Goal: Complete application form

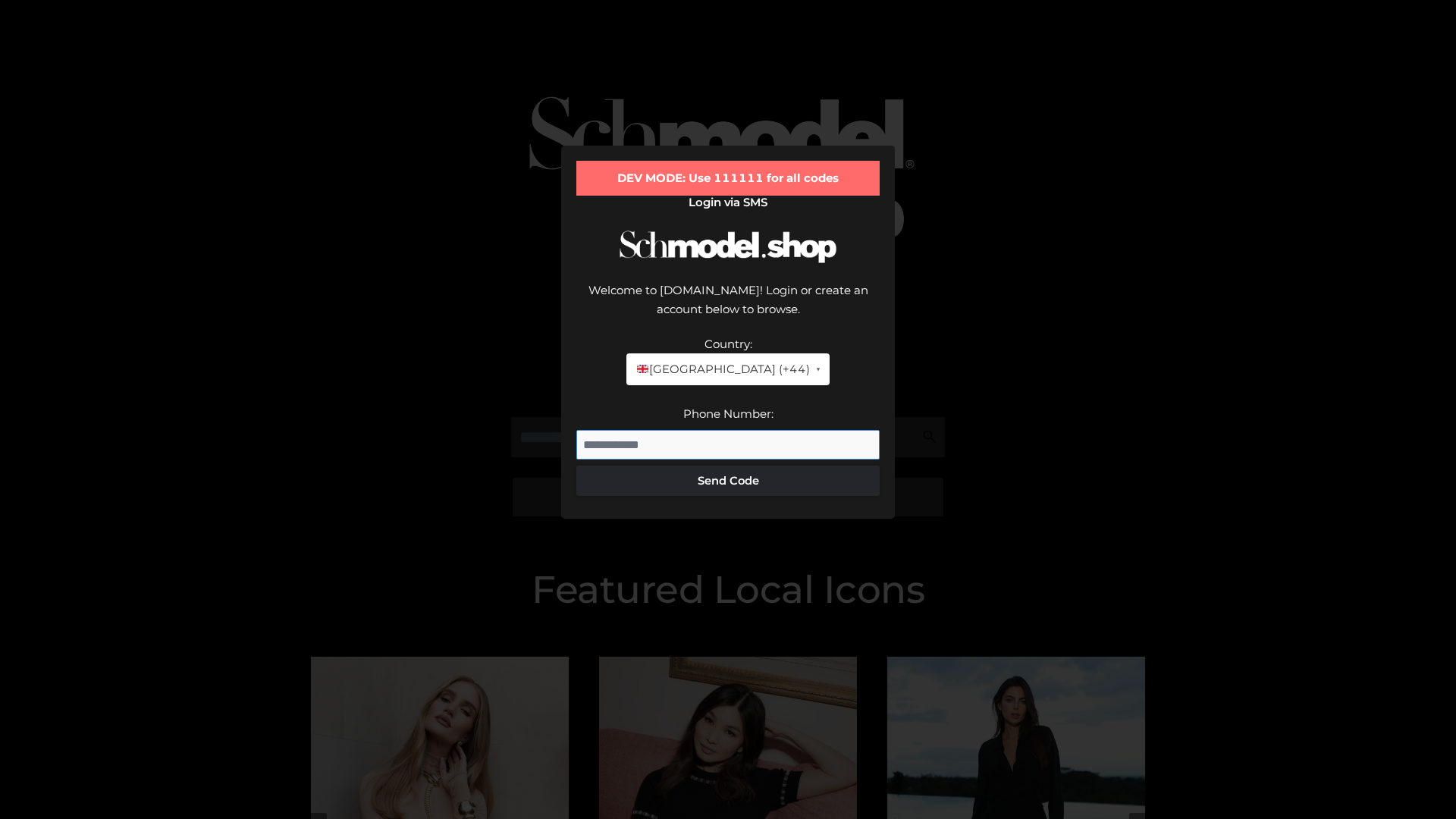
click at [728, 430] on input "Phone Number:" at bounding box center [728, 444] width 303 height 30
type input "**********"
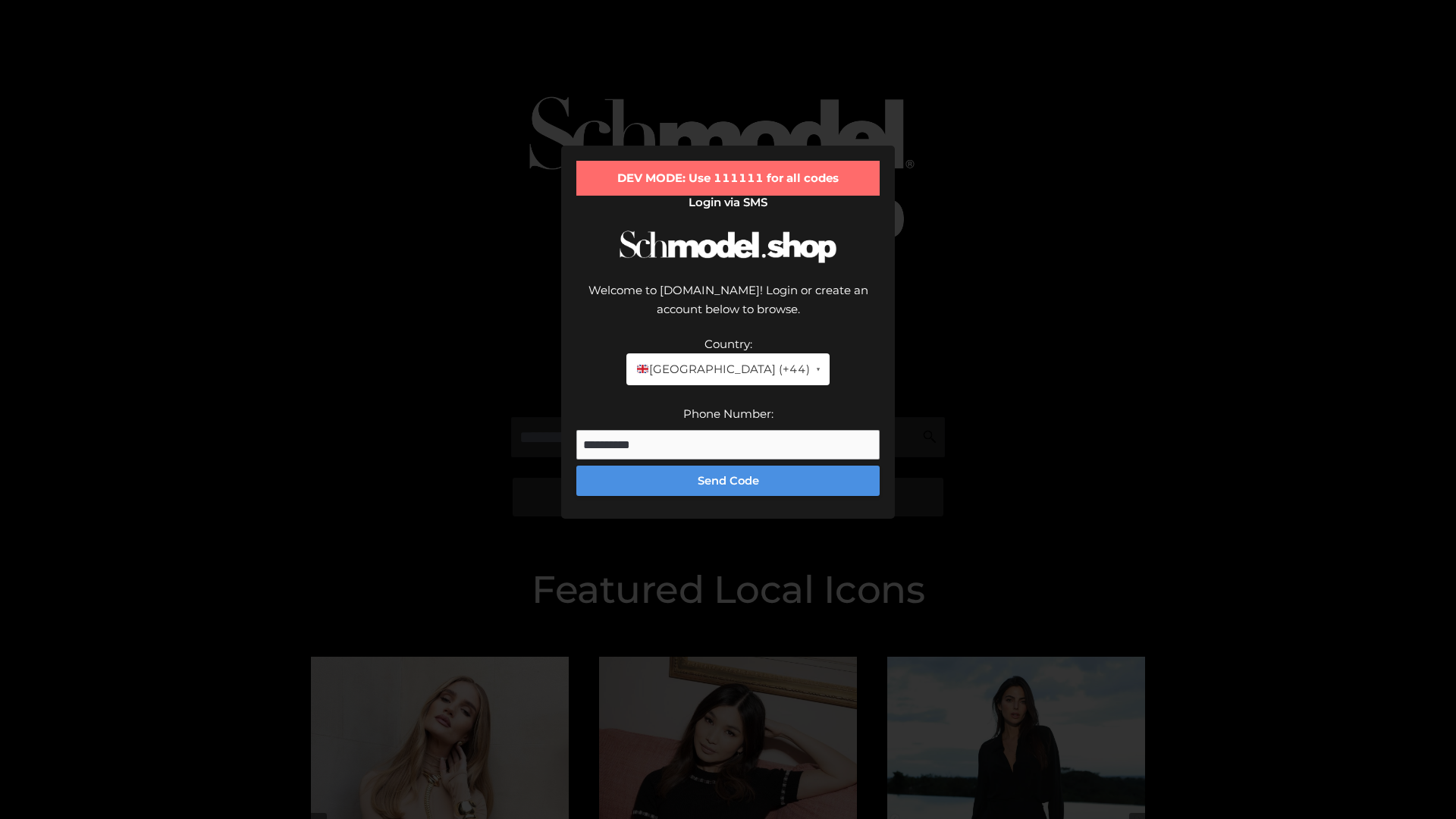
click at [728, 465] on button "Send Code" at bounding box center [728, 480] width 303 height 30
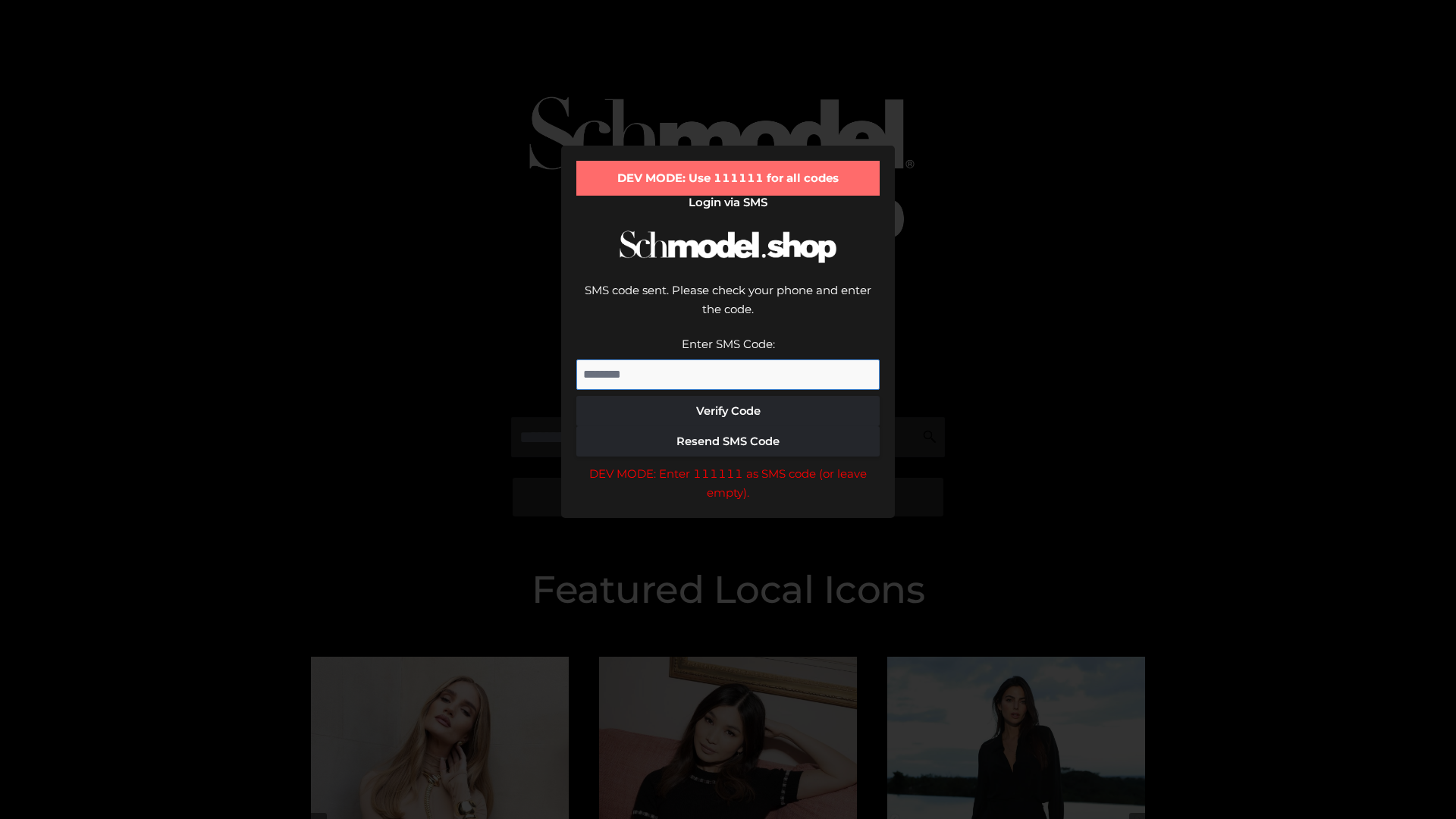
click at [728, 359] on input "Enter SMS Code:" at bounding box center [728, 374] width 303 height 30
type input "******"
click at [728, 396] on button "Verify Code" at bounding box center [728, 410] width 303 height 30
click at [728, 464] on div "DEV MODE: Enter 111111 as SMS code (or leave empty)." at bounding box center [728, 484] width 303 height 38
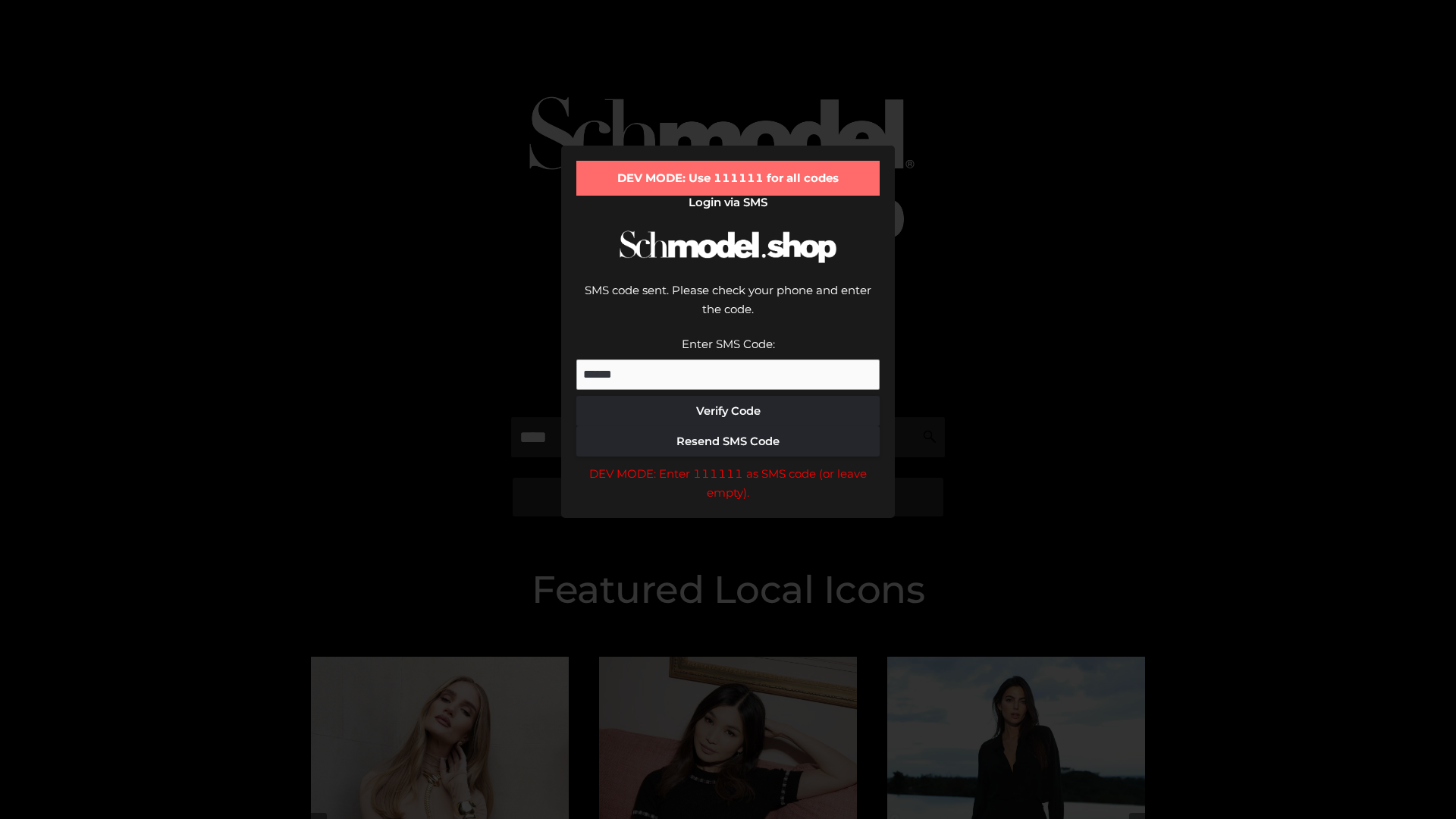
click at [728, 464] on div "DEV MODE: Enter 111111 as SMS code (or leave empty)." at bounding box center [728, 484] width 303 height 38
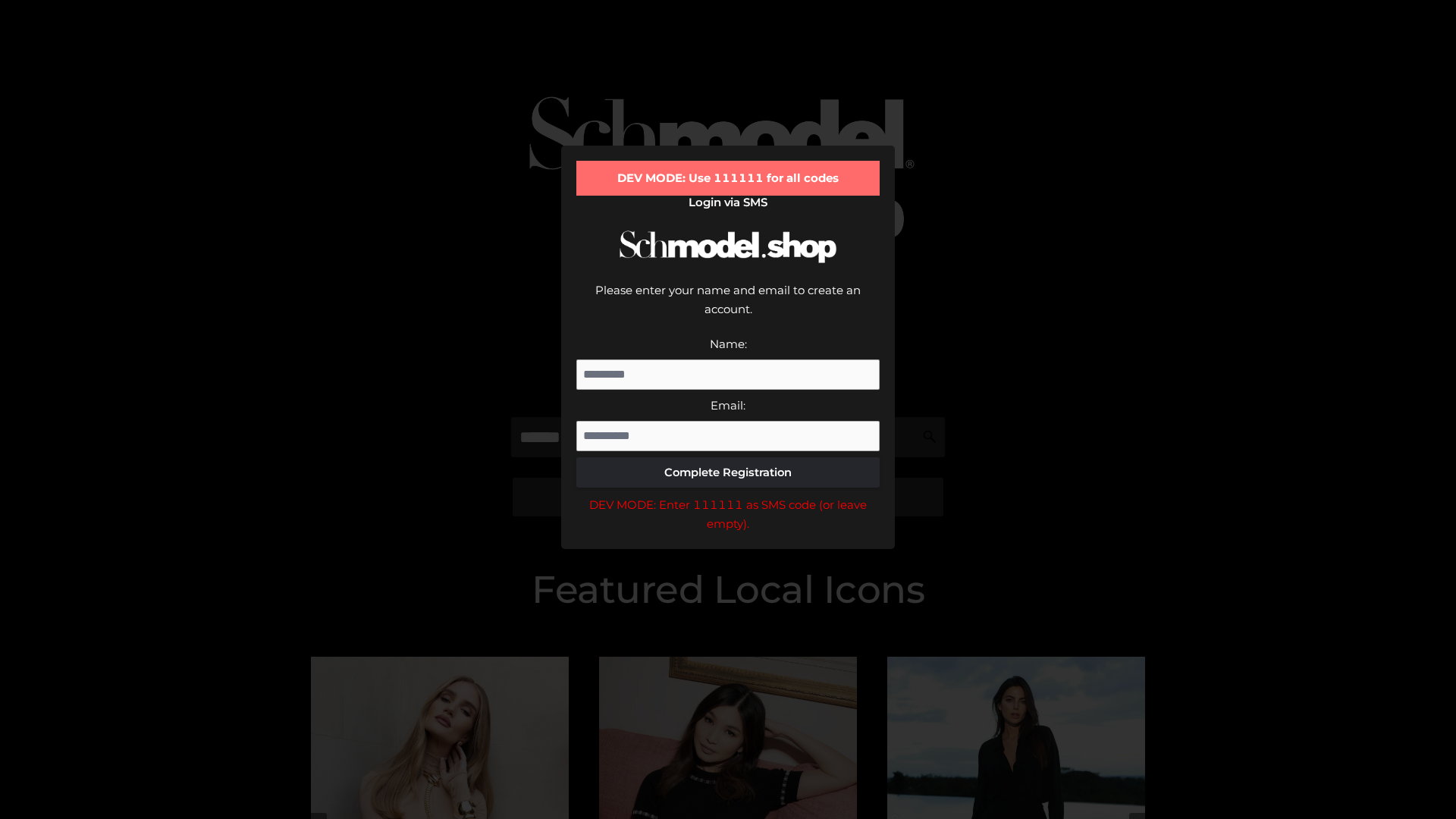
click at [728, 496] on div "DEV MODE: Enter 111111 as SMS code (or leave empty)." at bounding box center [728, 515] width 303 height 38
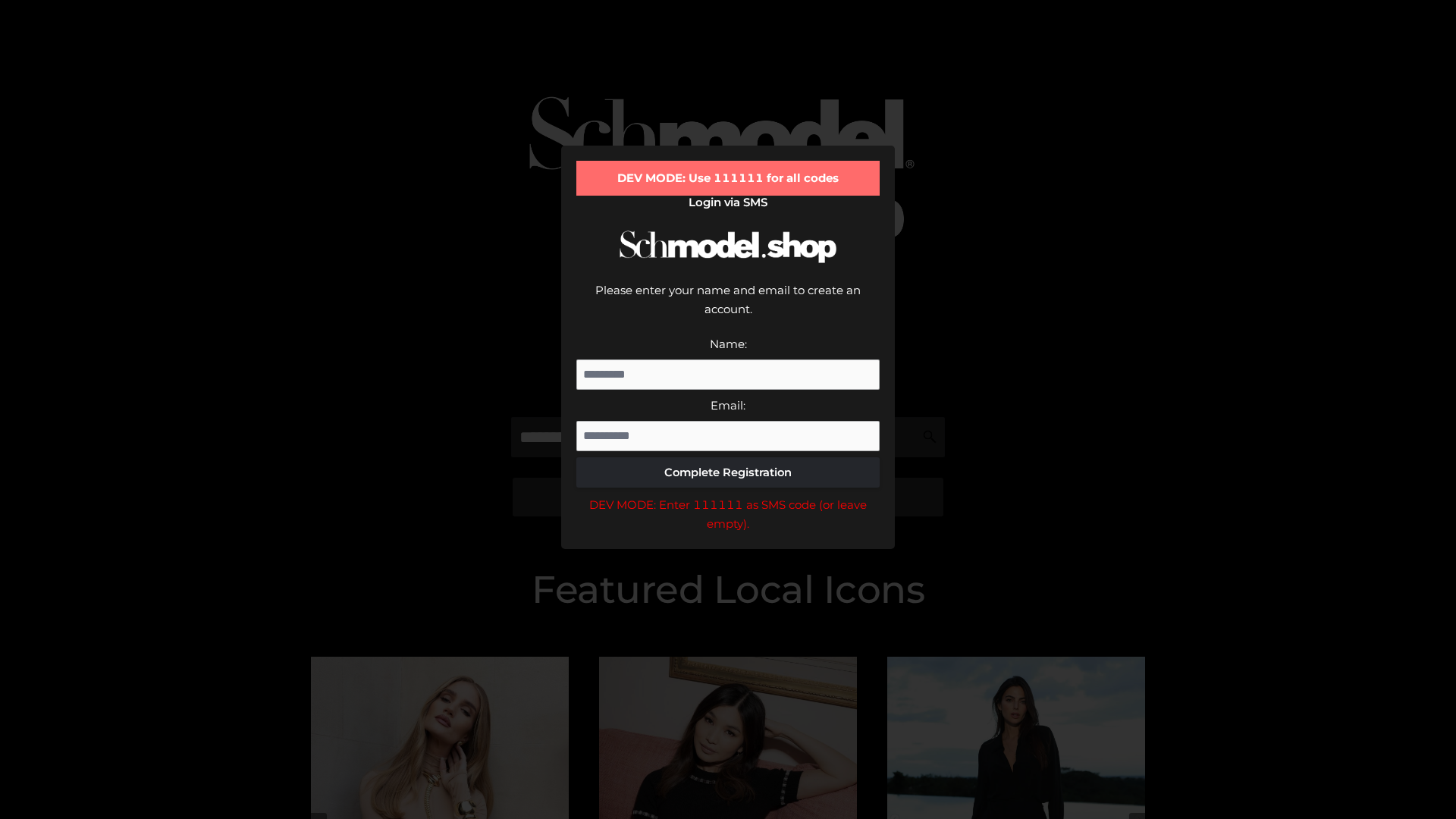
click at [728, 496] on div "DEV MODE: Enter 111111 as SMS code (or leave empty)." at bounding box center [728, 515] width 303 height 38
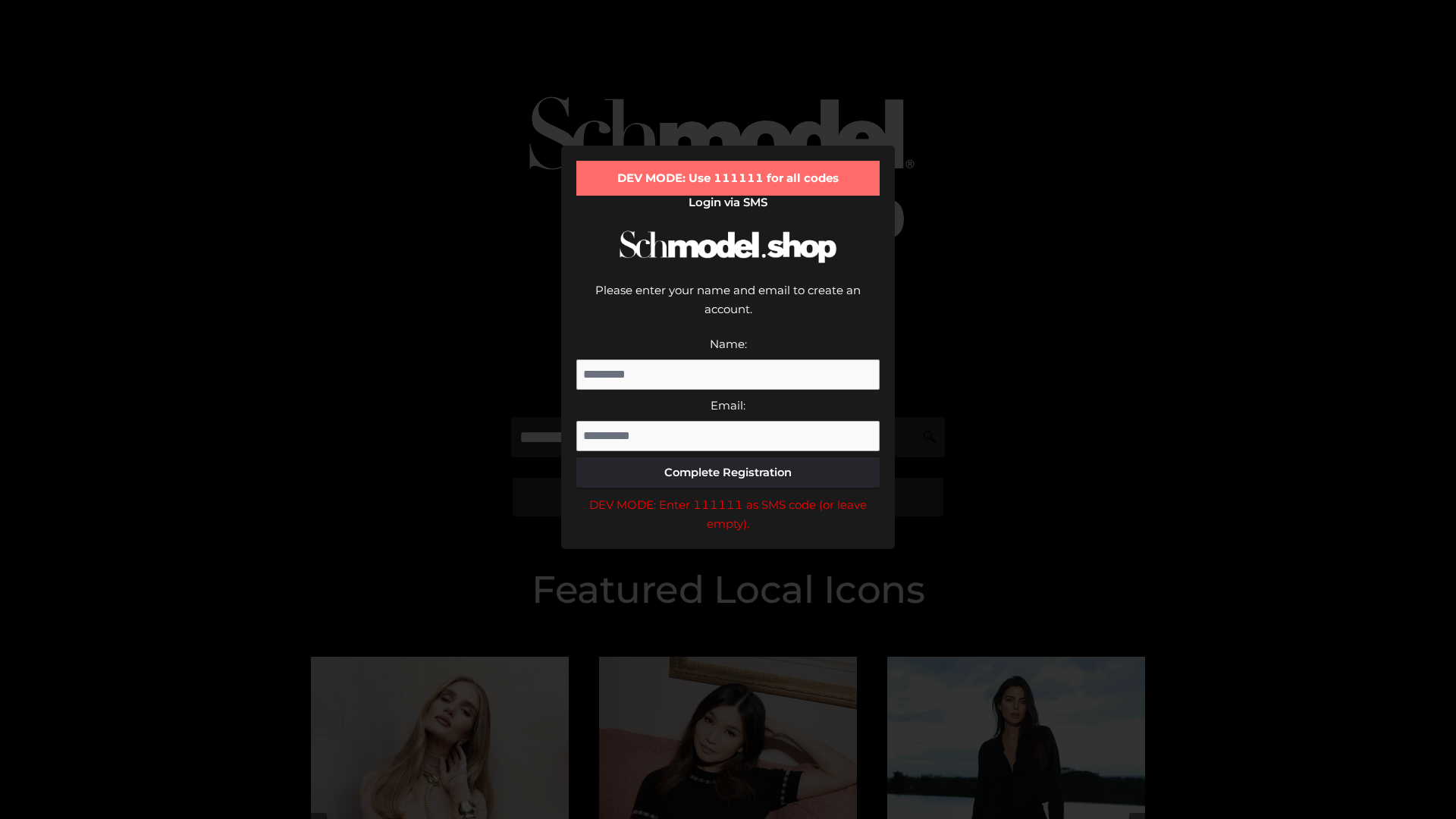
click at [728, 496] on div "DEV MODE: Enter 111111 as SMS code (or leave empty)." at bounding box center [728, 515] width 303 height 38
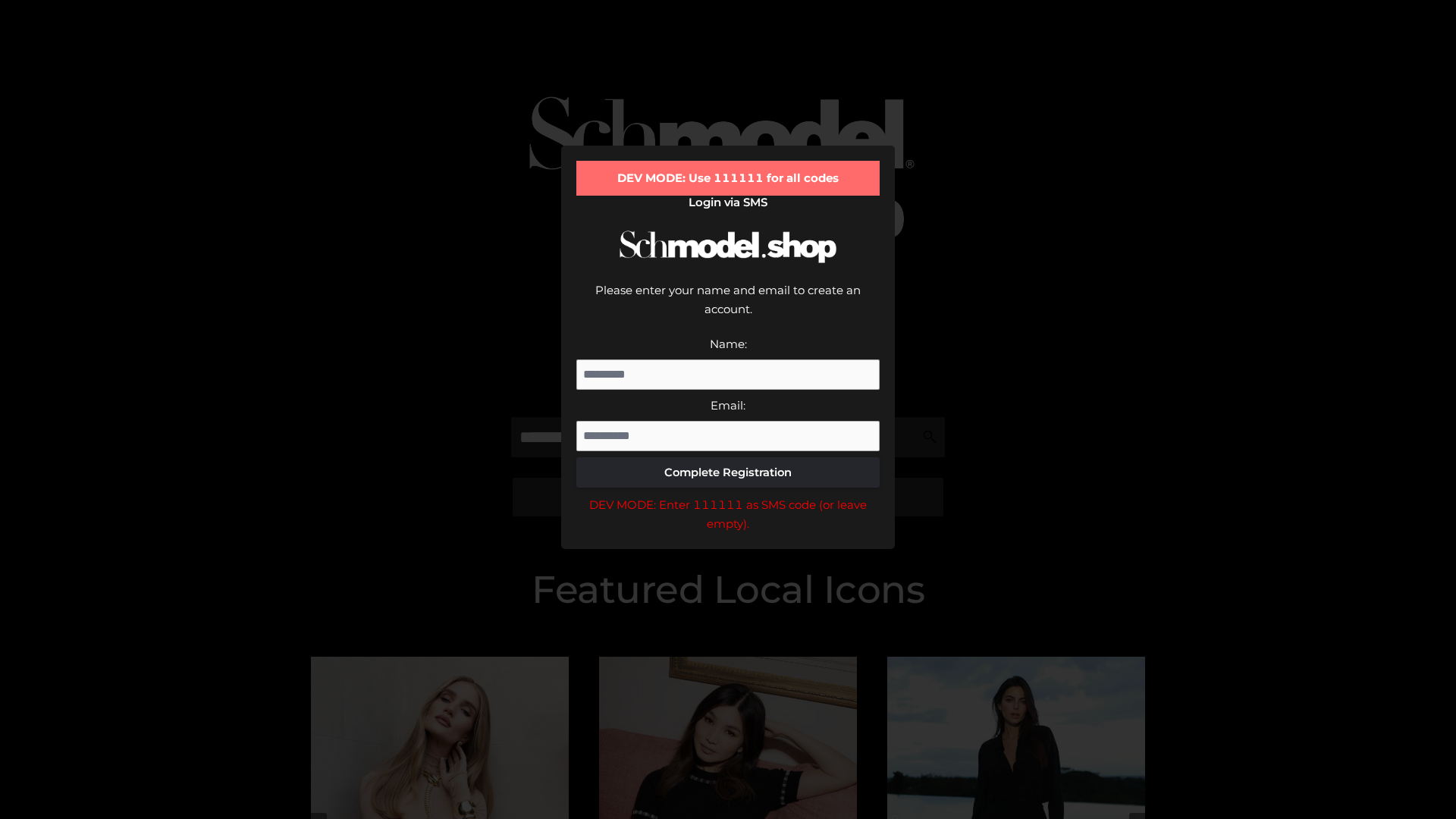
click at [728, 496] on div "DEV MODE: Enter 111111 as SMS code (or leave empty)." at bounding box center [728, 515] width 303 height 38
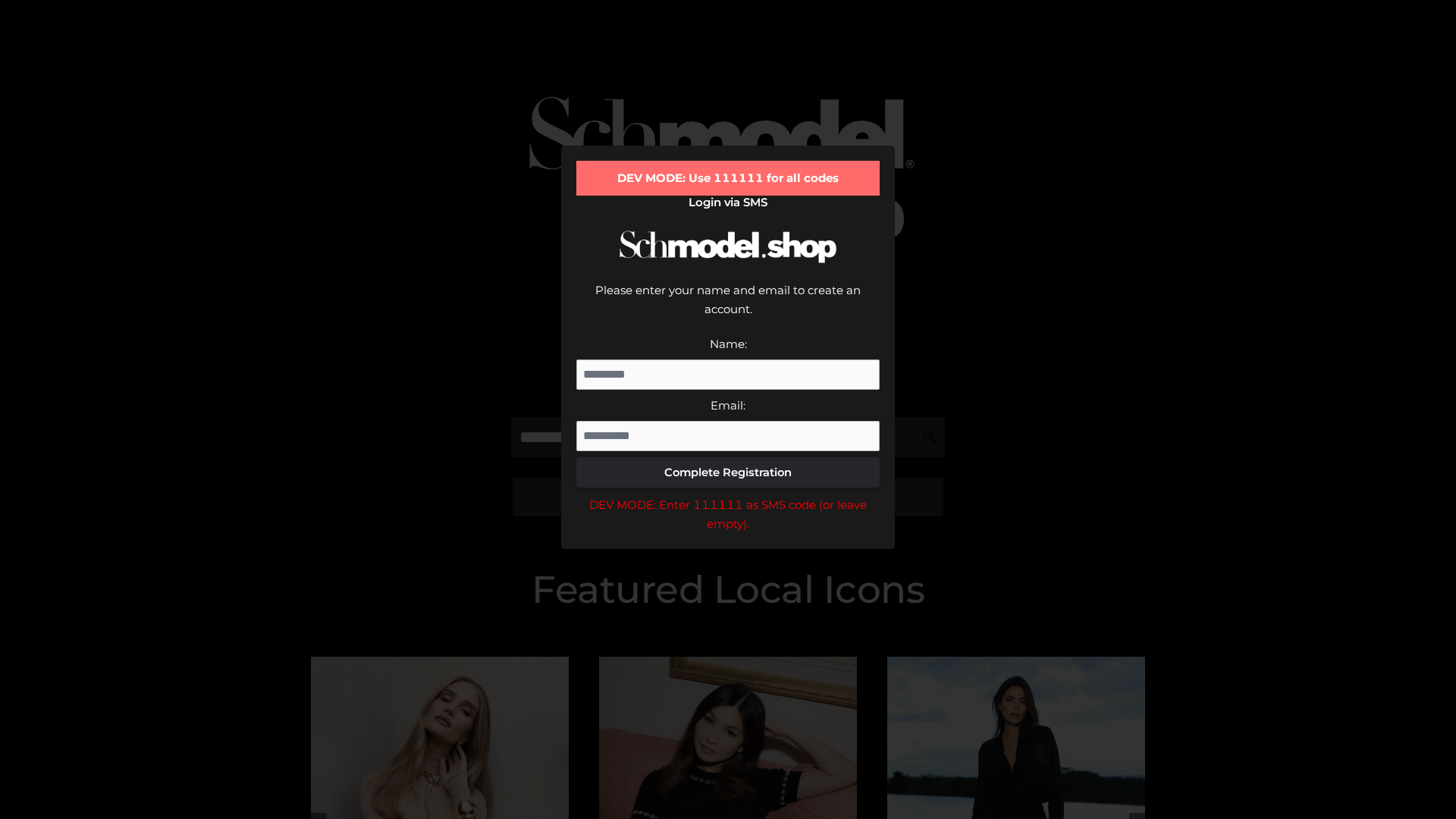
click at [728, 496] on div "DEV MODE: Enter 111111 as SMS code (or leave empty)." at bounding box center [728, 515] width 303 height 38
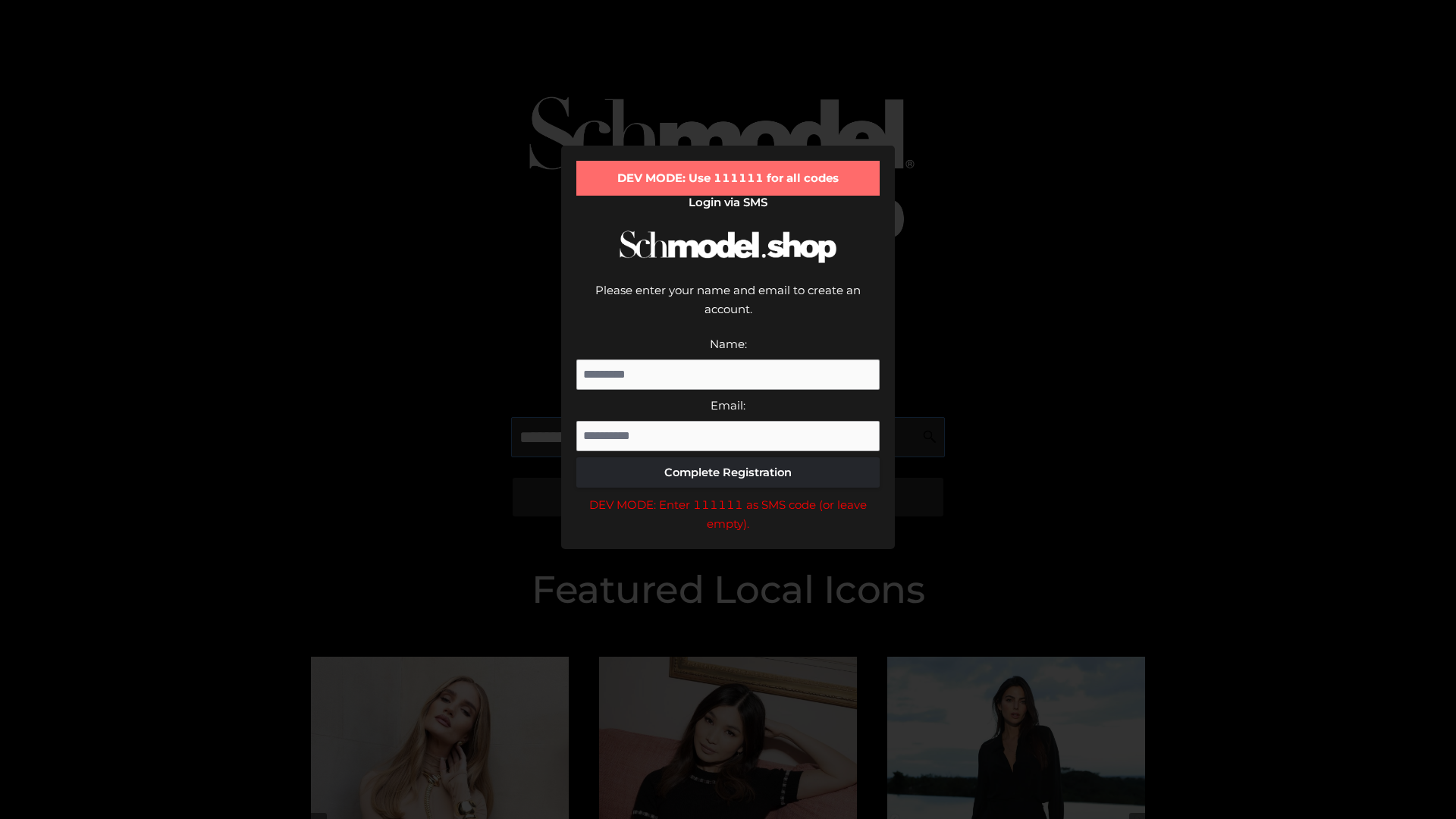
scroll to position [0, 55]
click at [728, 496] on div "DEV MODE: Enter 111111 as SMS code (or leave empty)." at bounding box center [728, 515] width 303 height 38
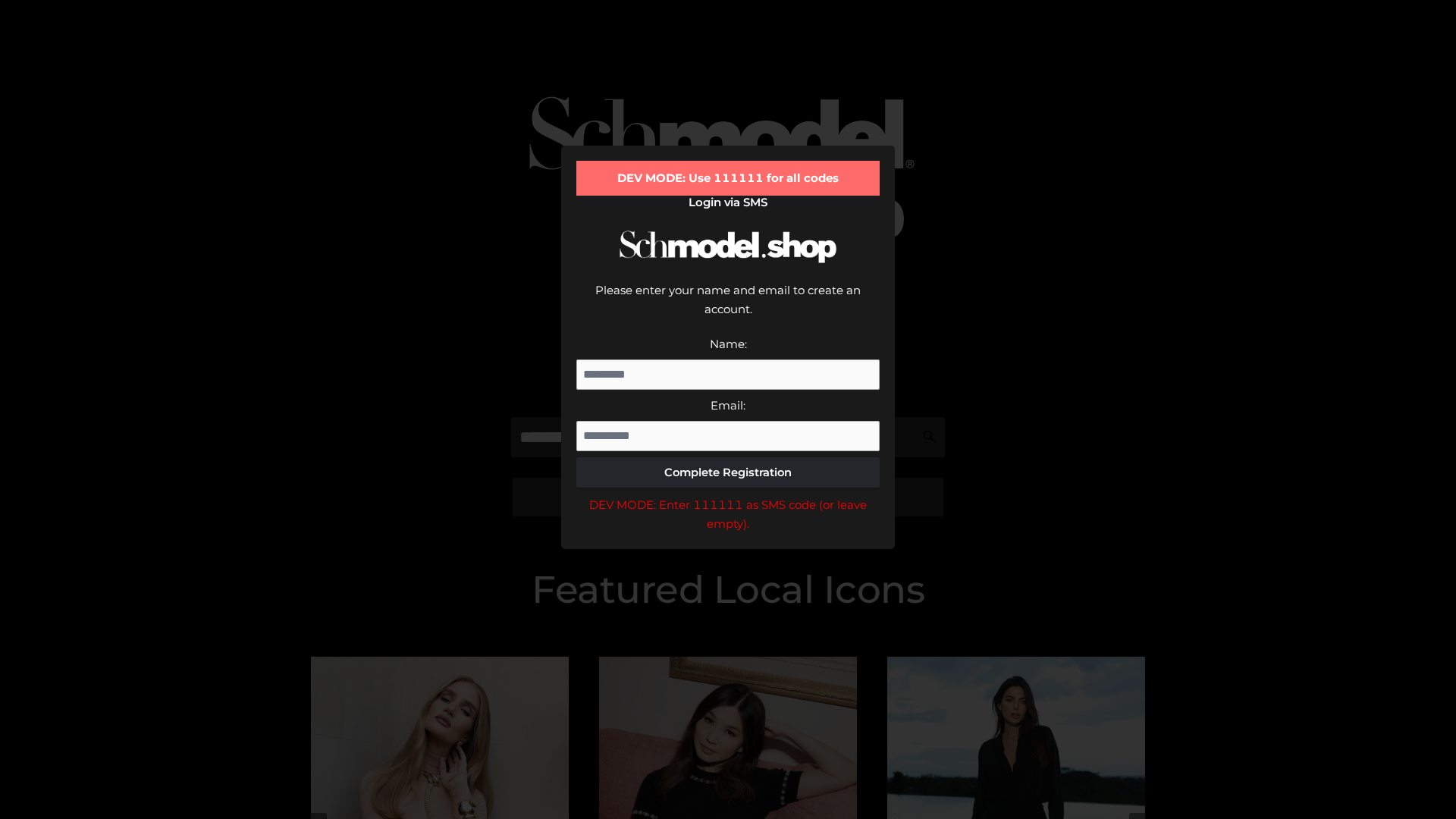
click at [728, 496] on div "DEV MODE: Enter 111111 as SMS code (or leave empty)." at bounding box center [728, 515] width 303 height 38
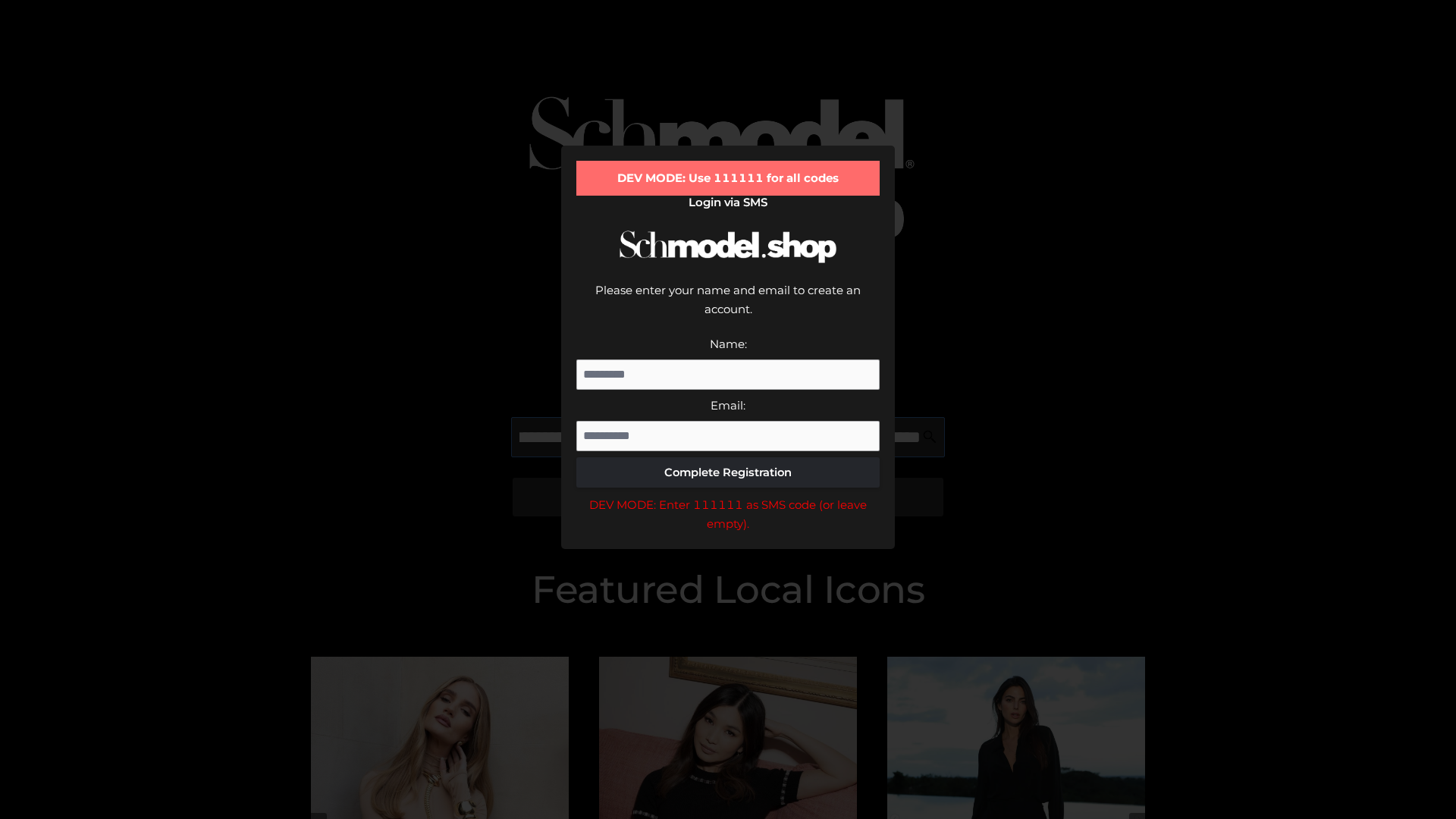
scroll to position [0, 148]
click at [728, 496] on div "DEV MODE: Enter 111111 as SMS code (or leave empty)." at bounding box center [728, 515] width 303 height 38
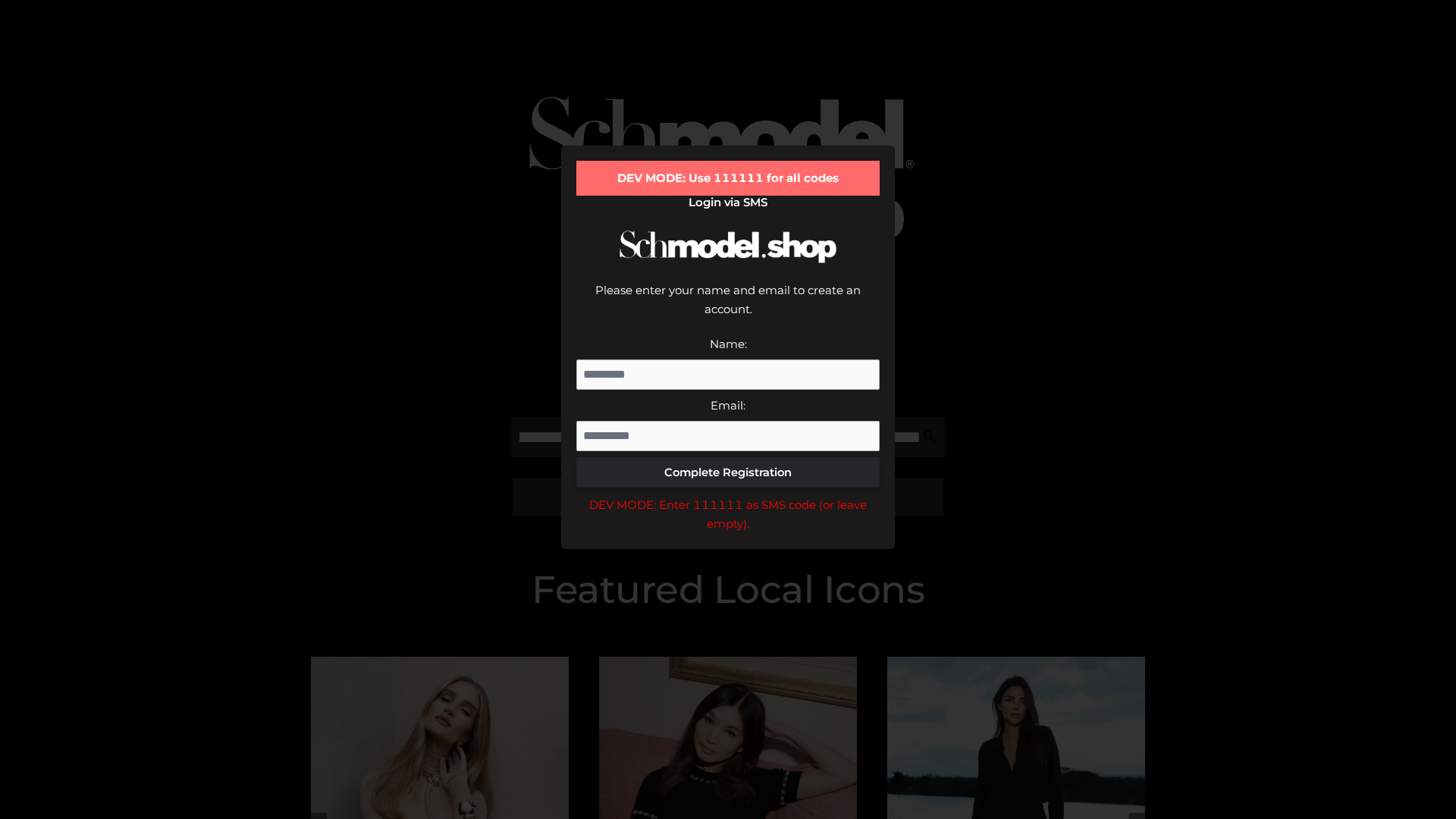
click at [728, 496] on div "DEV MODE: Enter 111111 as SMS code (or leave empty)." at bounding box center [728, 515] width 303 height 38
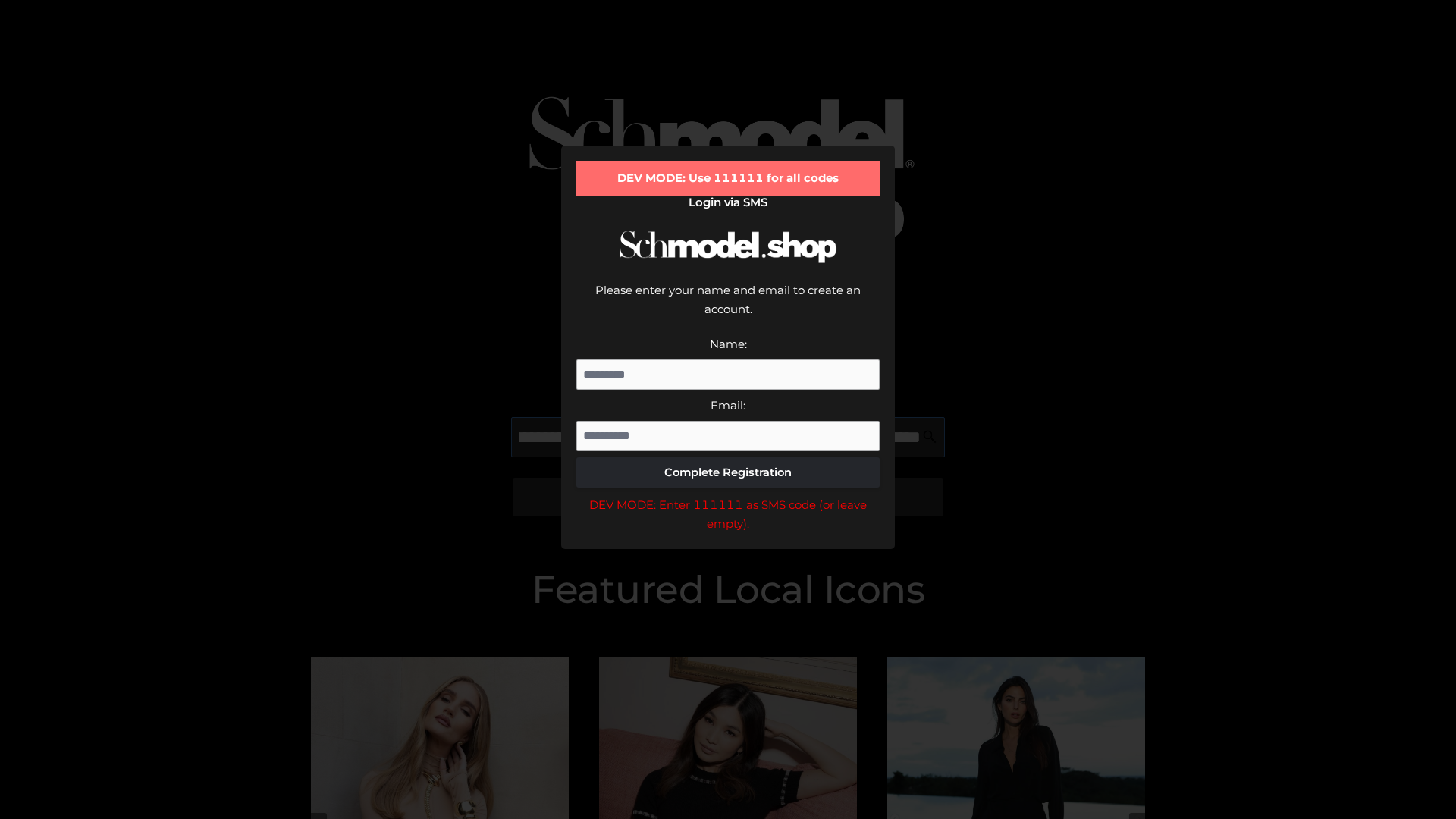
scroll to position [0, 243]
click at [728, 496] on div "DEV MODE: Enter 111111 as SMS code (or leave empty)." at bounding box center [728, 515] width 303 height 38
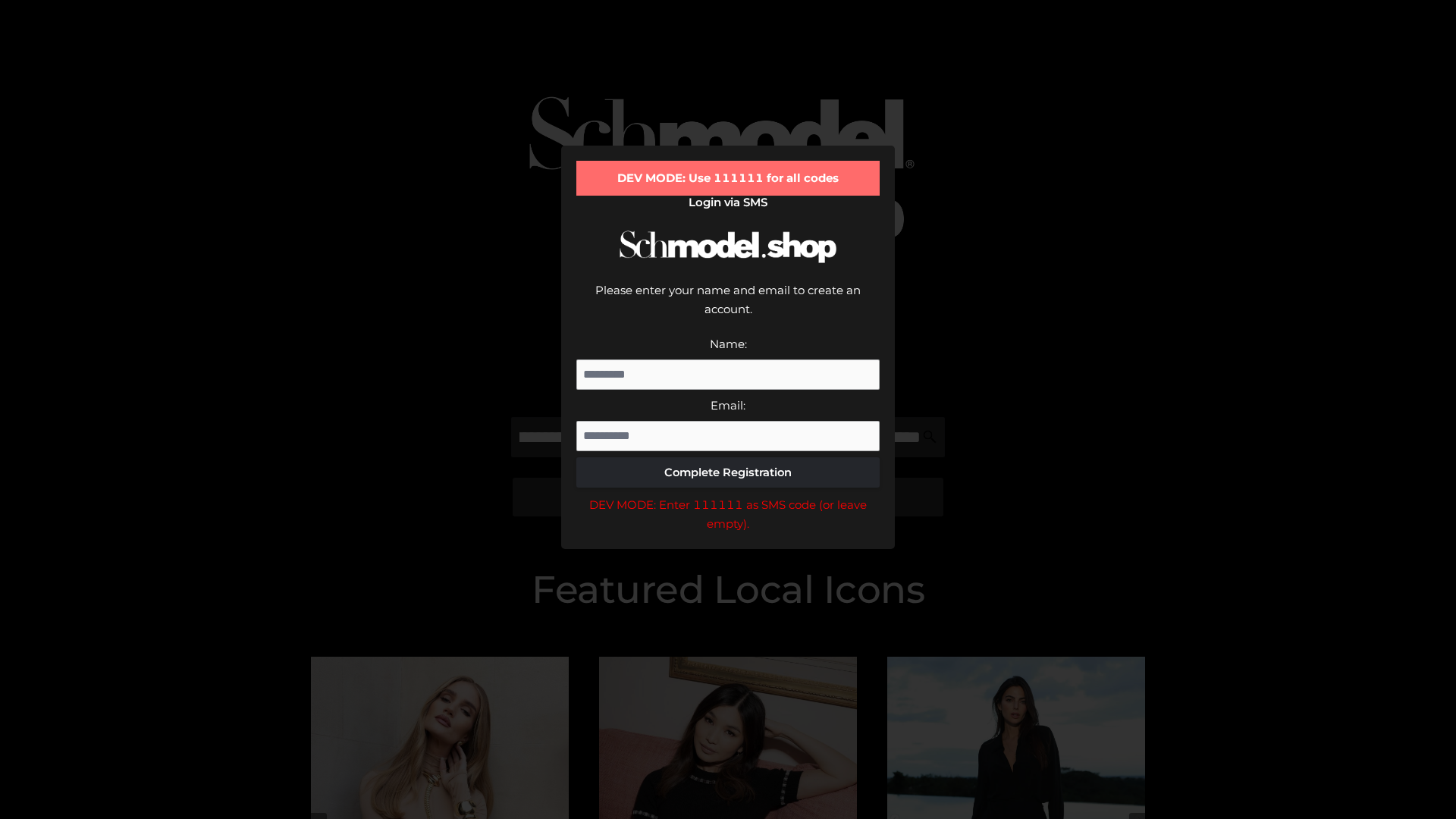
click at [728, 496] on div "DEV MODE: Enter 111111 as SMS code (or leave empty)." at bounding box center [728, 515] width 303 height 38
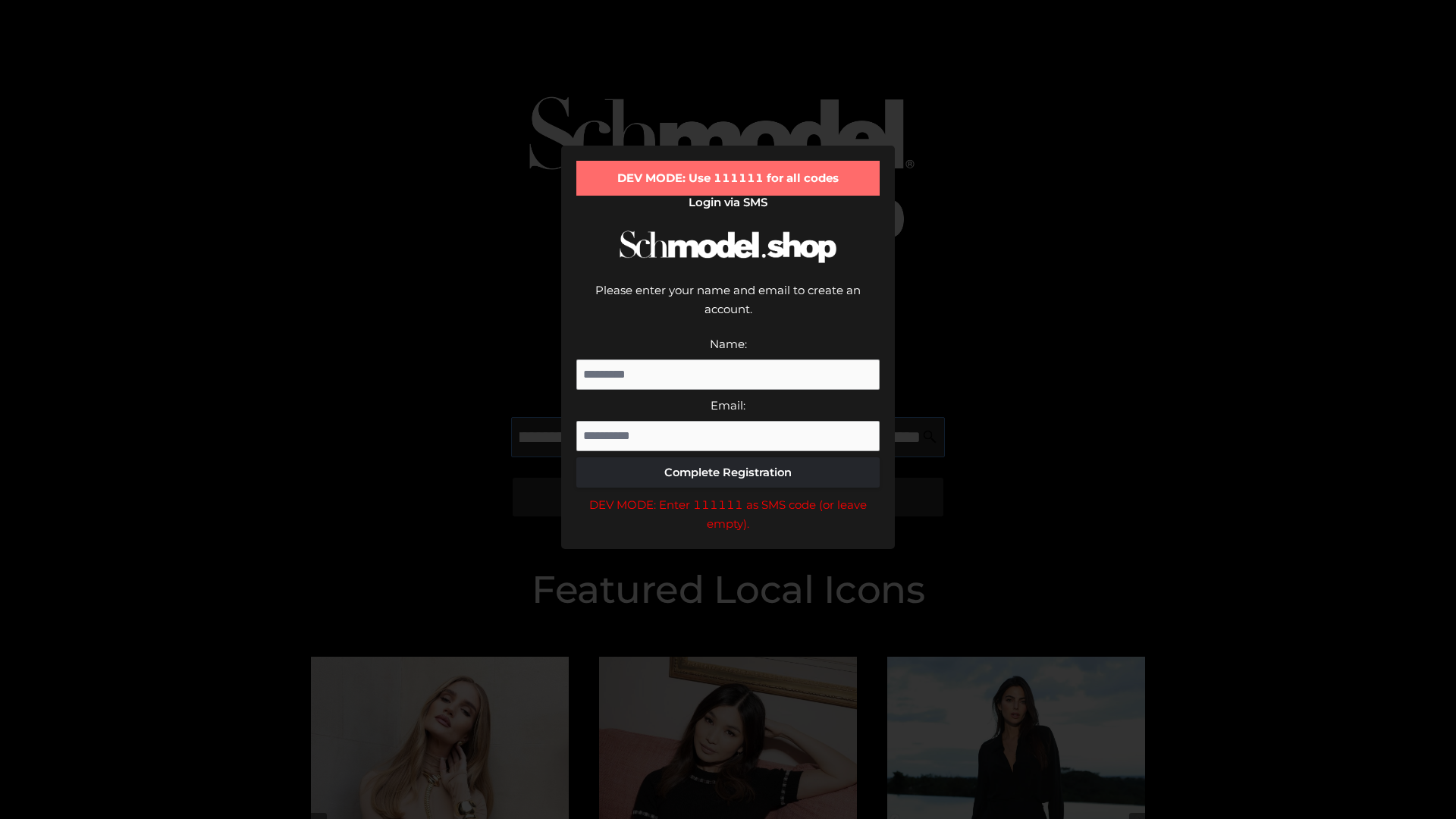
scroll to position [0, 330]
click at [728, 496] on div "DEV MODE: Enter 111111 as SMS code (or leave empty)." at bounding box center [728, 515] width 303 height 38
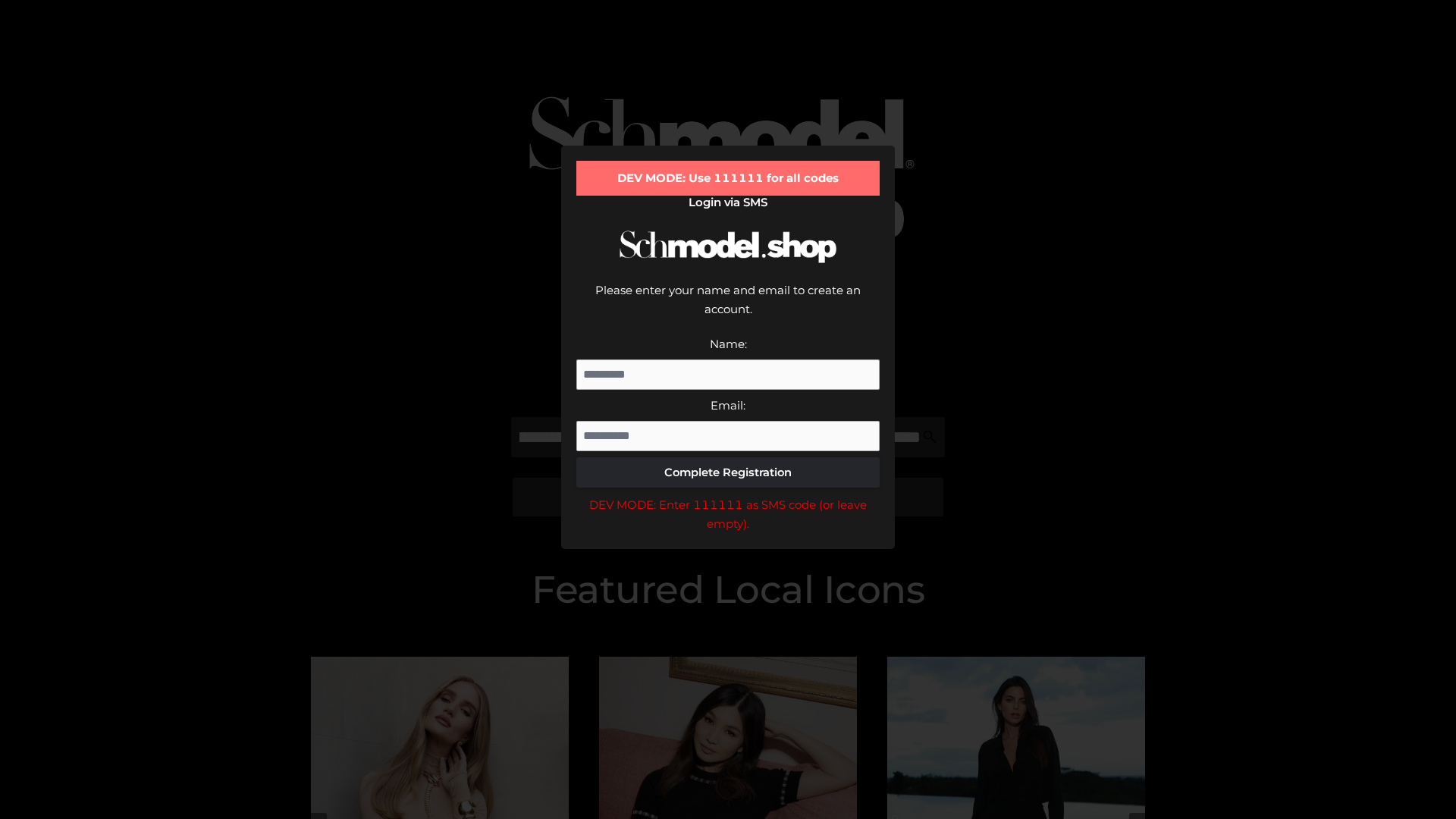
click at [728, 496] on div "DEV MODE: Enter 111111 as SMS code (or leave empty)." at bounding box center [728, 515] width 303 height 38
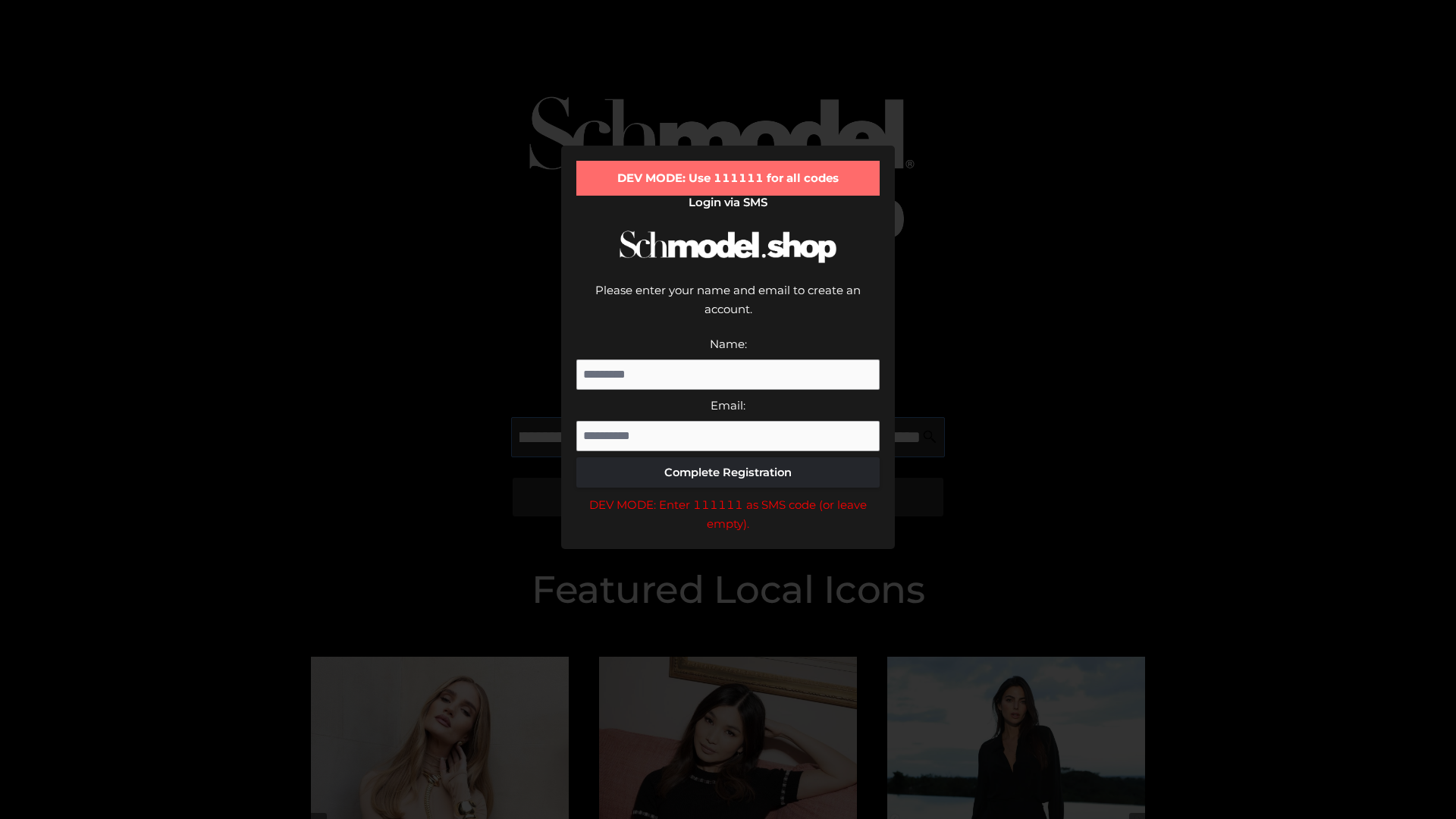
scroll to position [0, 422]
click at [728, 496] on div "DEV MODE: Enter 111111 as SMS code (or leave empty)." at bounding box center [728, 515] width 303 height 38
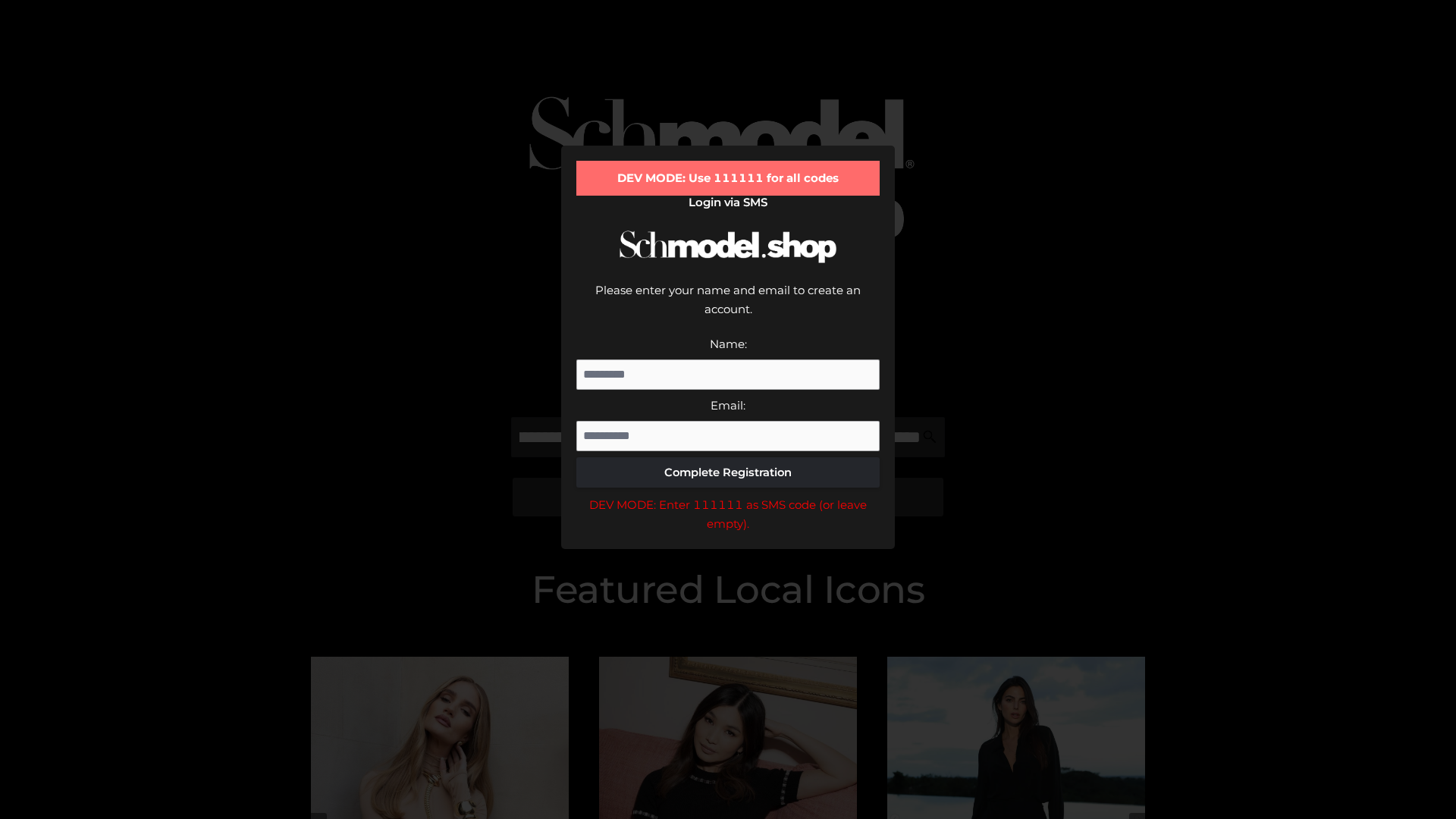
click at [728, 496] on div "DEV MODE: Enter 111111 as SMS code (or leave empty)." at bounding box center [728, 515] width 303 height 38
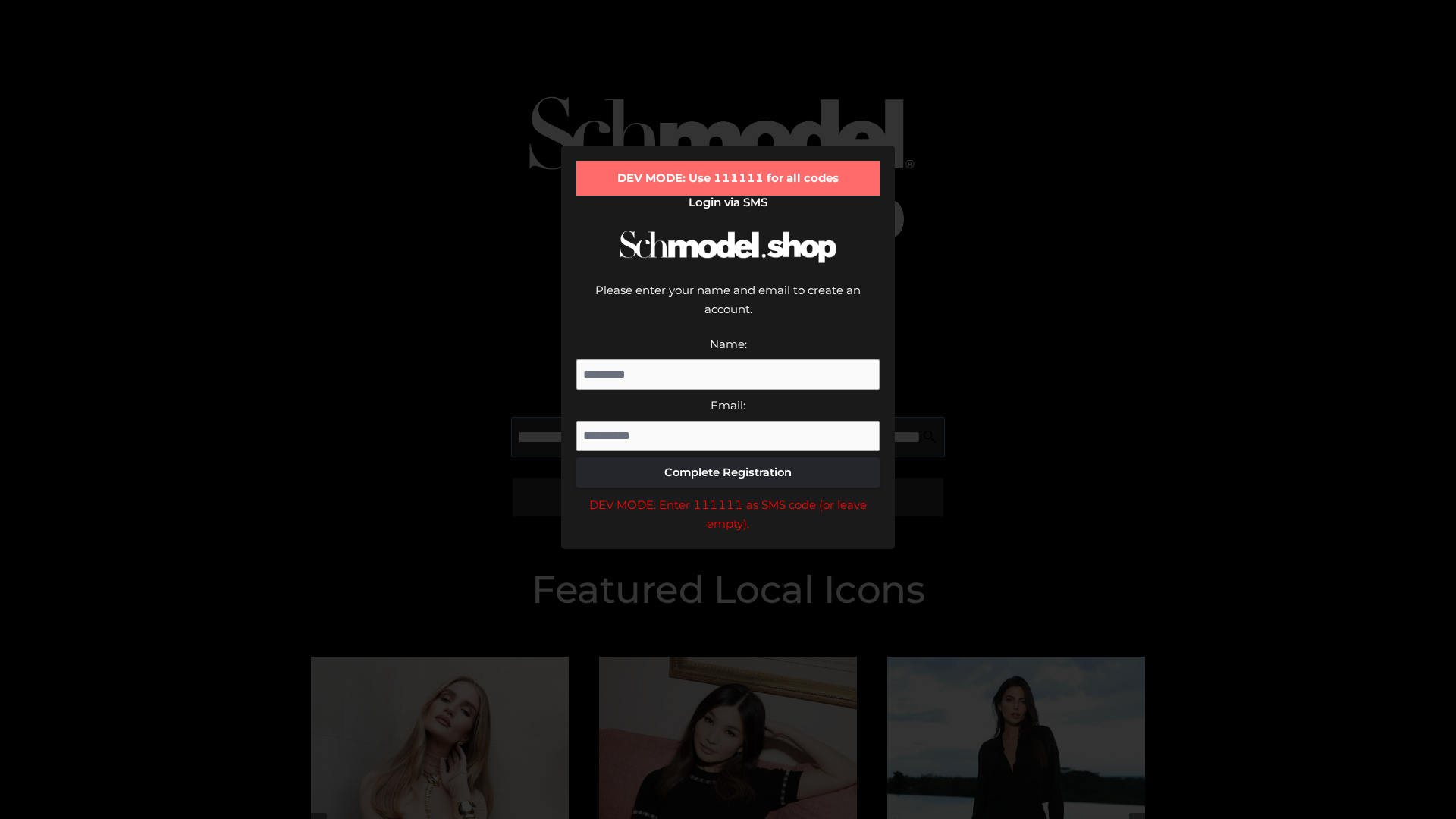
scroll to position [0, 518]
click at [728, 496] on div "DEV MODE: Enter 111111 as SMS code (or leave empty)." at bounding box center [728, 515] width 303 height 38
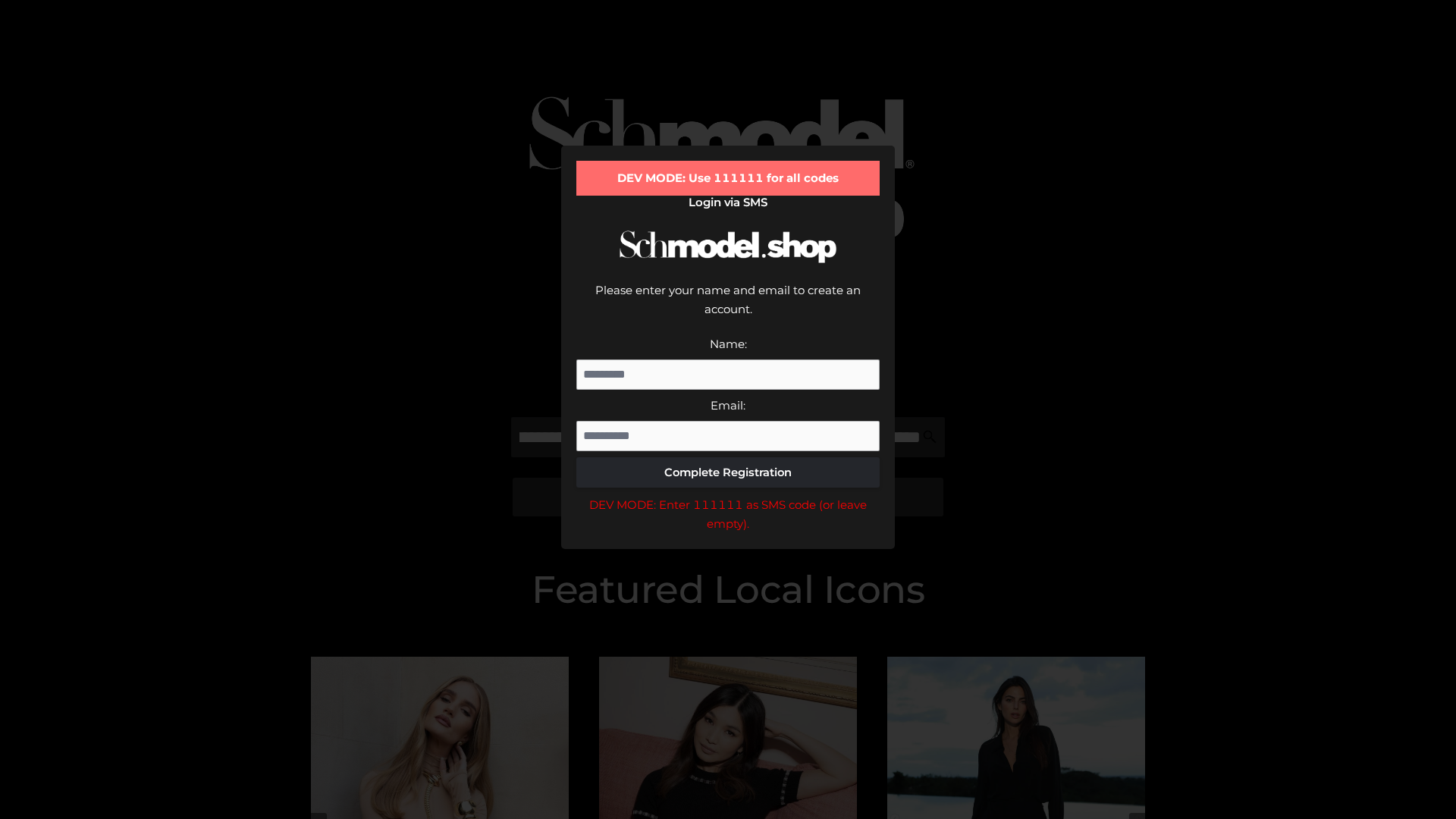
click at [728, 496] on div "DEV MODE: Enter 111111 as SMS code (or leave empty)." at bounding box center [728, 515] width 303 height 38
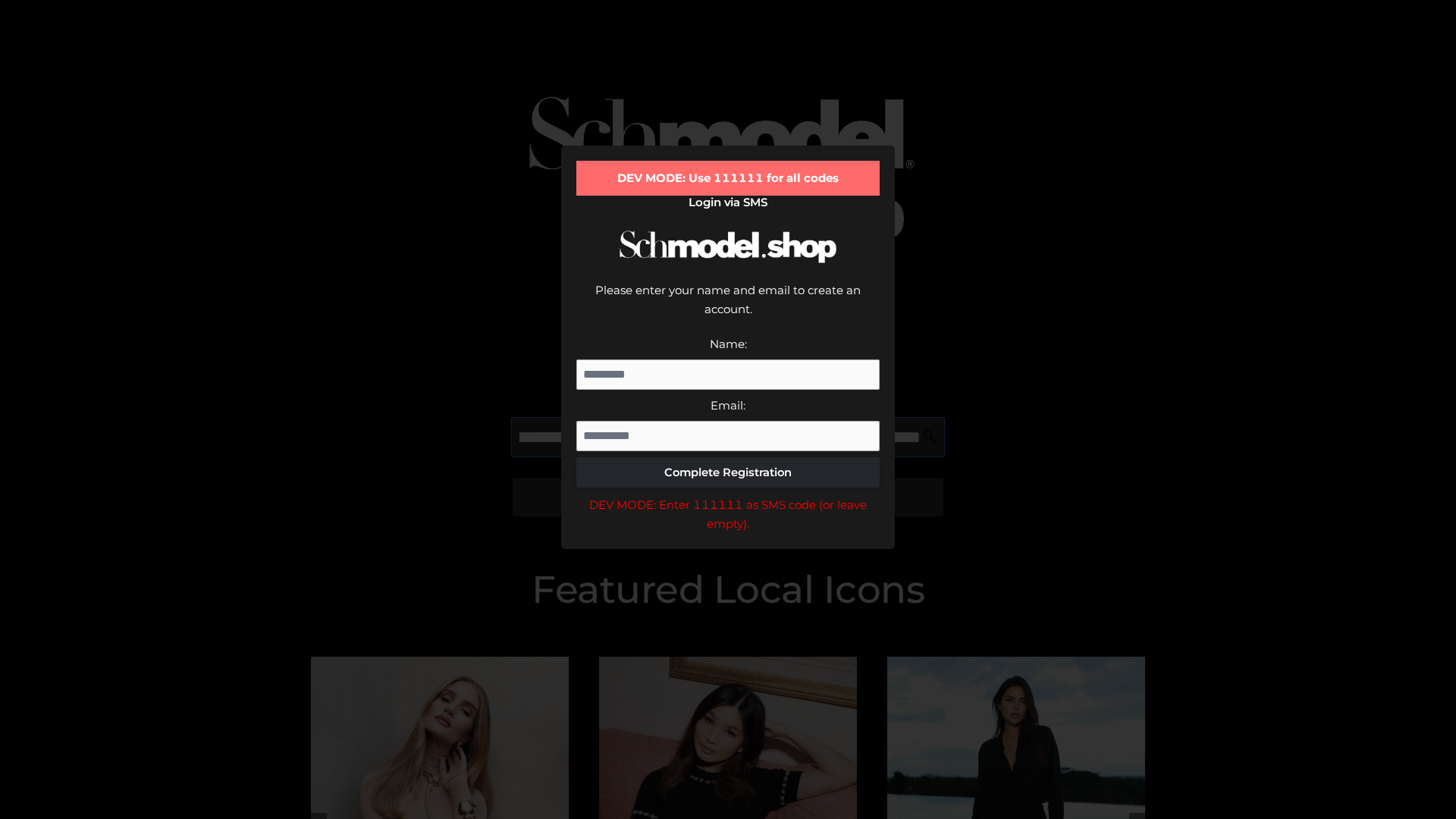
scroll to position [0, 605]
click at [728, 496] on div "DEV MODE: Enter 111111 as SMS code (or leave empty)." at bounding box center [728, 515] width 303 height 38
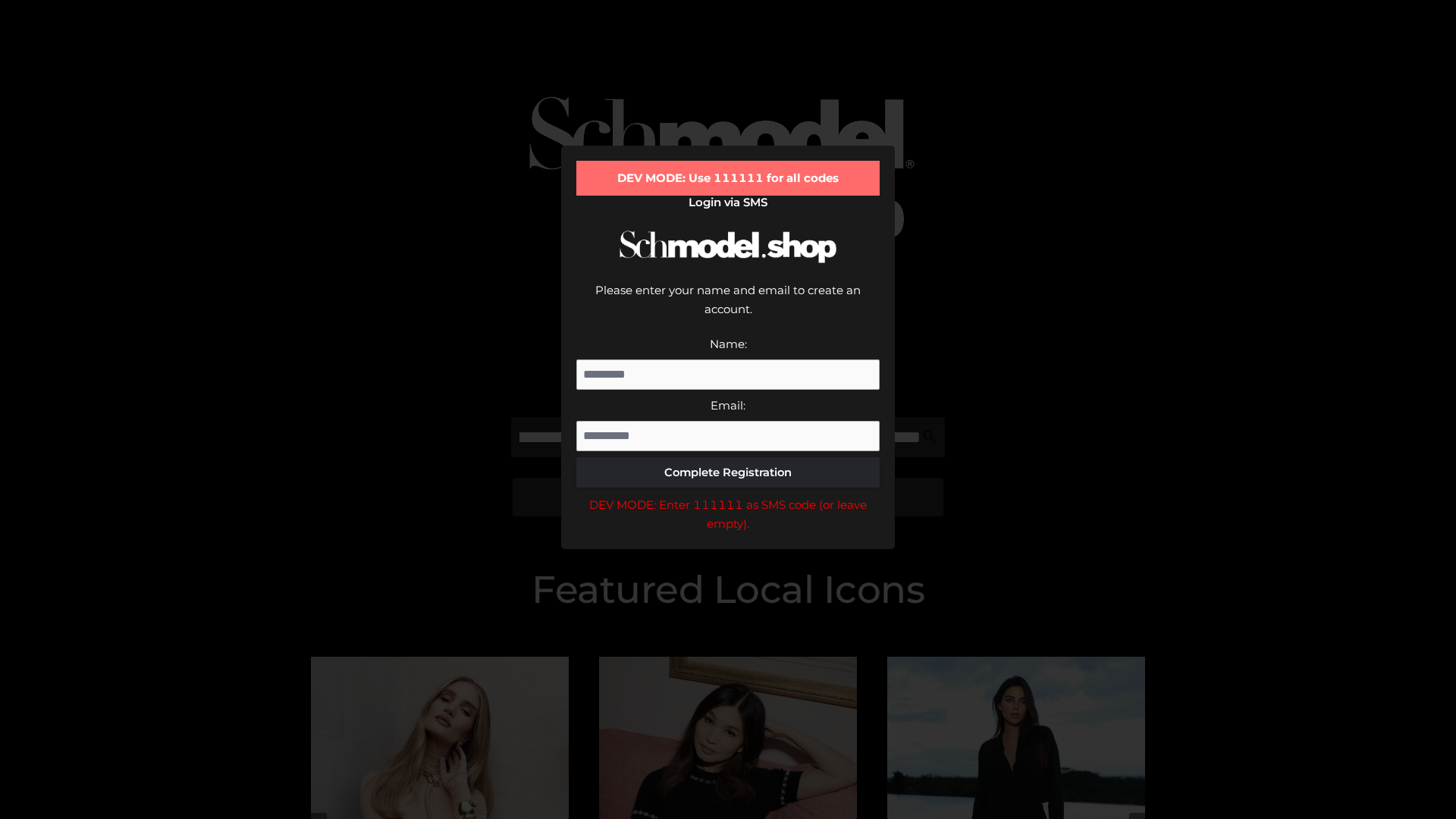
click at [728, 496] on div "DEV MODE: Enter 111111 as SMS code (or leave empty)." at bounding box center [728, 515] width 303 height 38
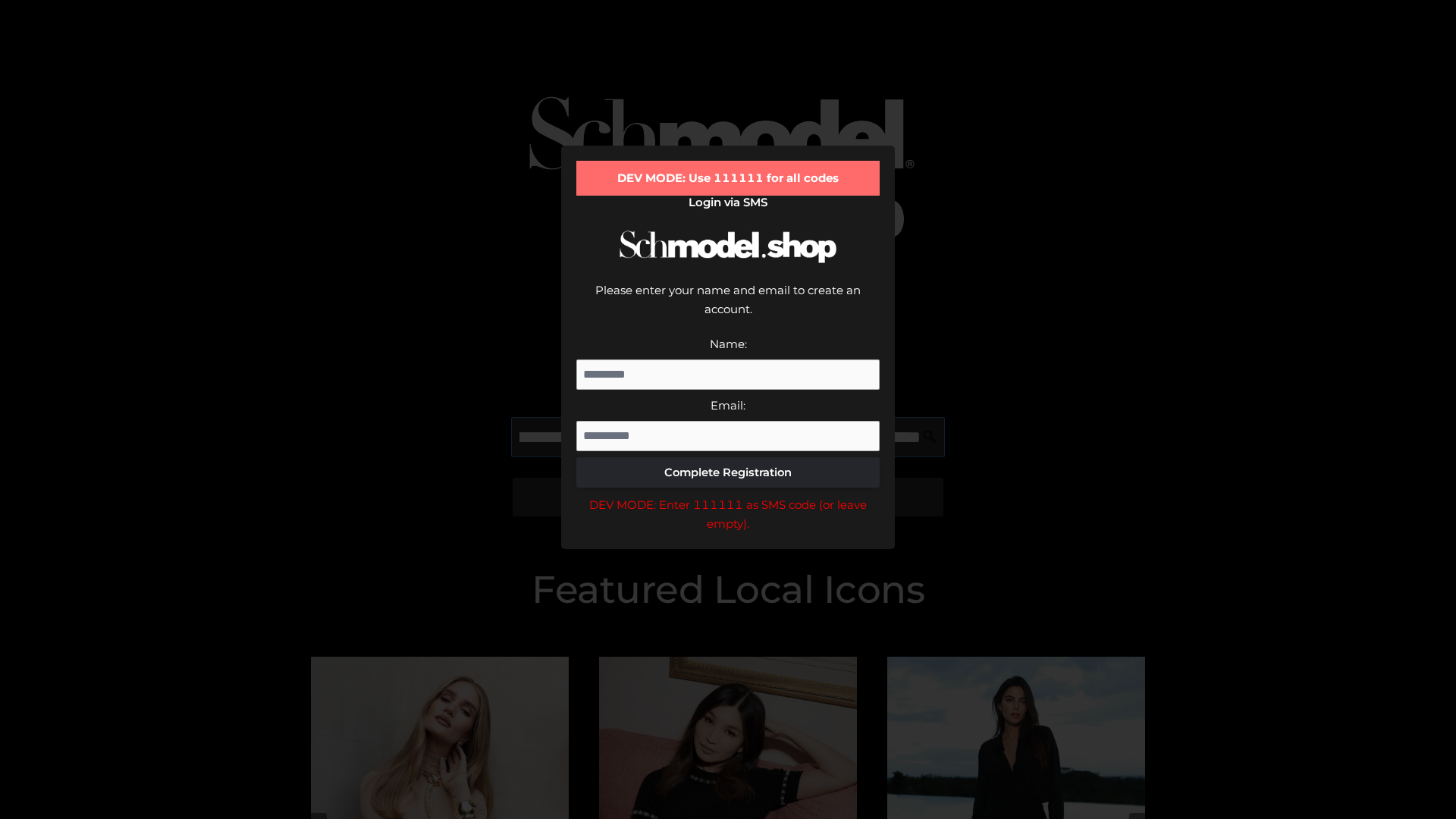
scroll to position [0, 697]
click at [728, 496] on div "DEV MODE: Enter 111111 as SMS code (or leave empty)." at bounding box center [728, 515] width 303 height 38
type input "**********"
